Goal: Task Accomplishment & Management: Manage account settings

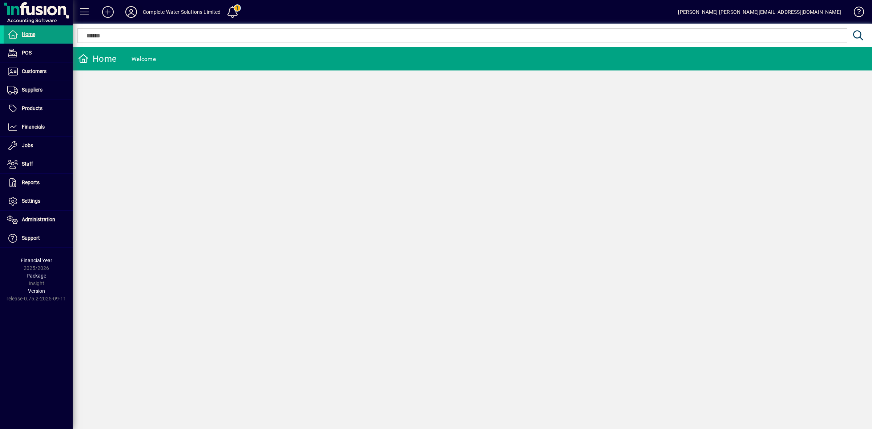
click at [131, 13] on icon at bounding box center [131, 12] width 15 height 12
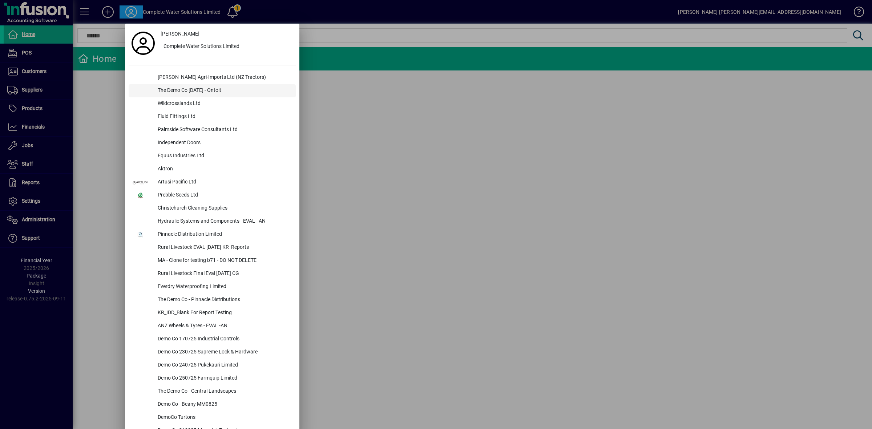
click at [180, 89] on div "The Demo Co Oct 2024 - Ontoit" at bounding box center [224, 90] width 144 height 13
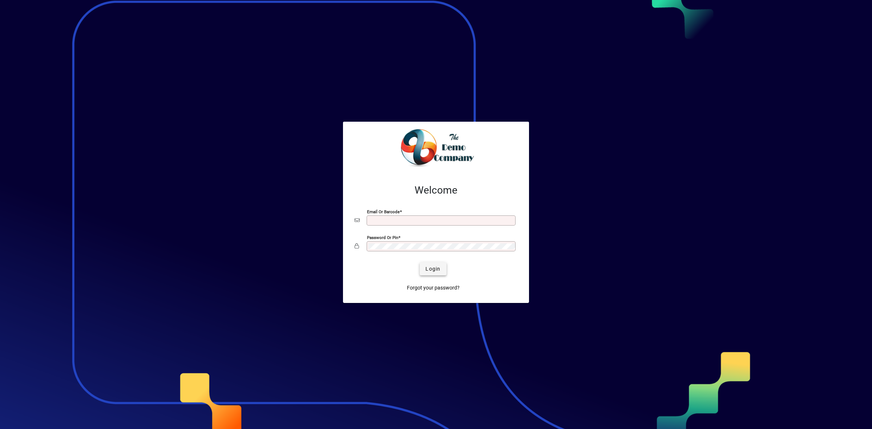
type input "**********"
click at [435, 272] on span "Login" at bounding box center [432, 269] width 15 height 8
